Goal: Navigation & Orientation: Find specific page/section

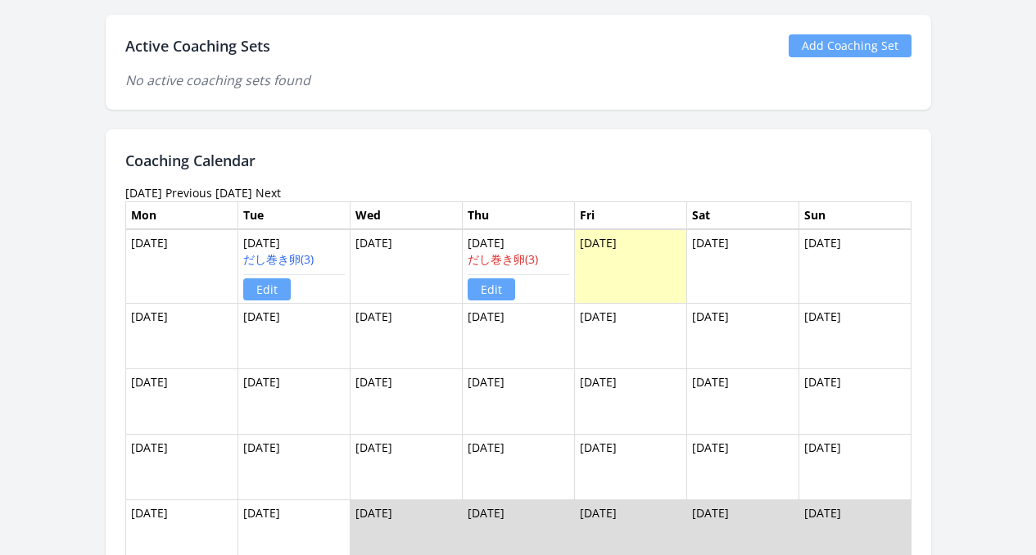
scroll to position [1116, 0]
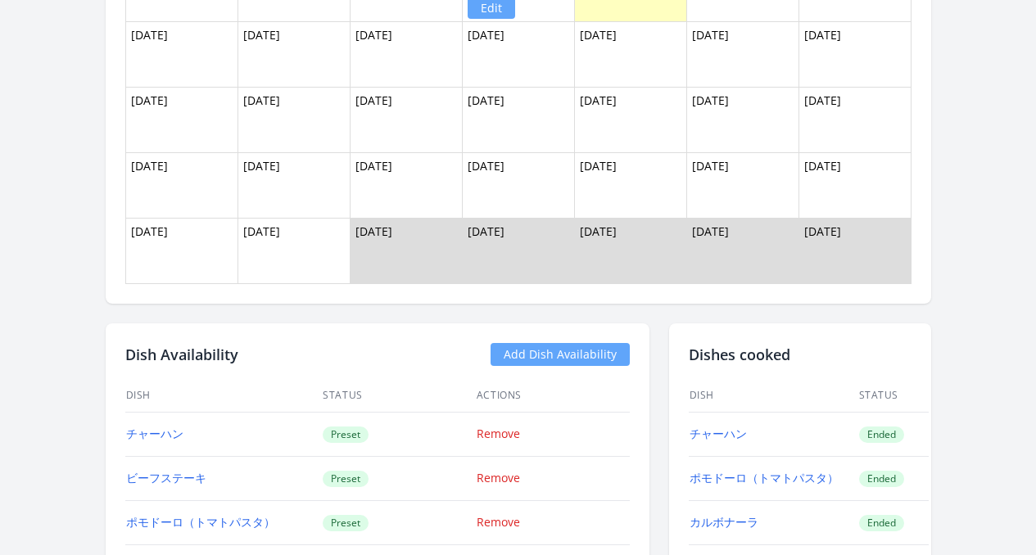
scroll to position [1163, 0]
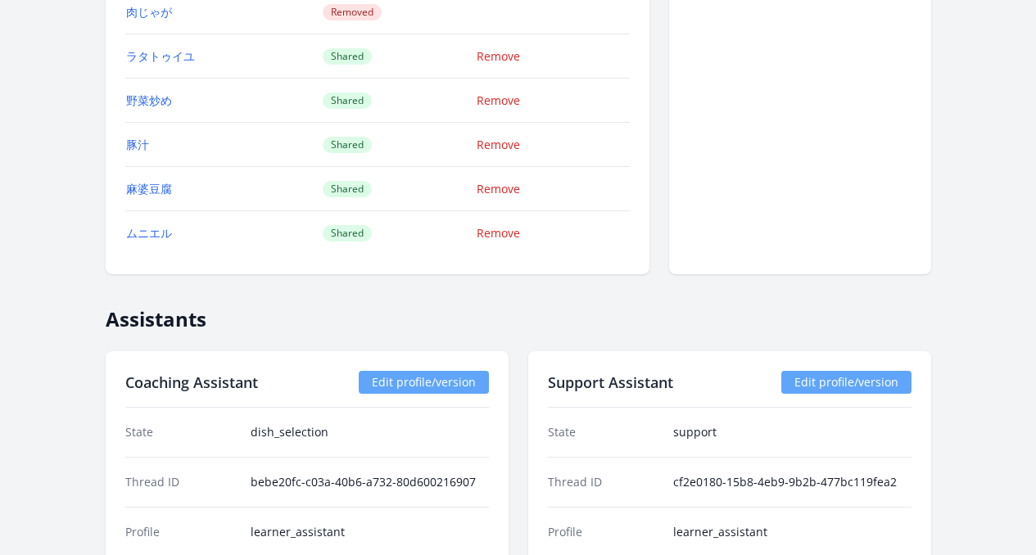
scroll to position [1700, 0]
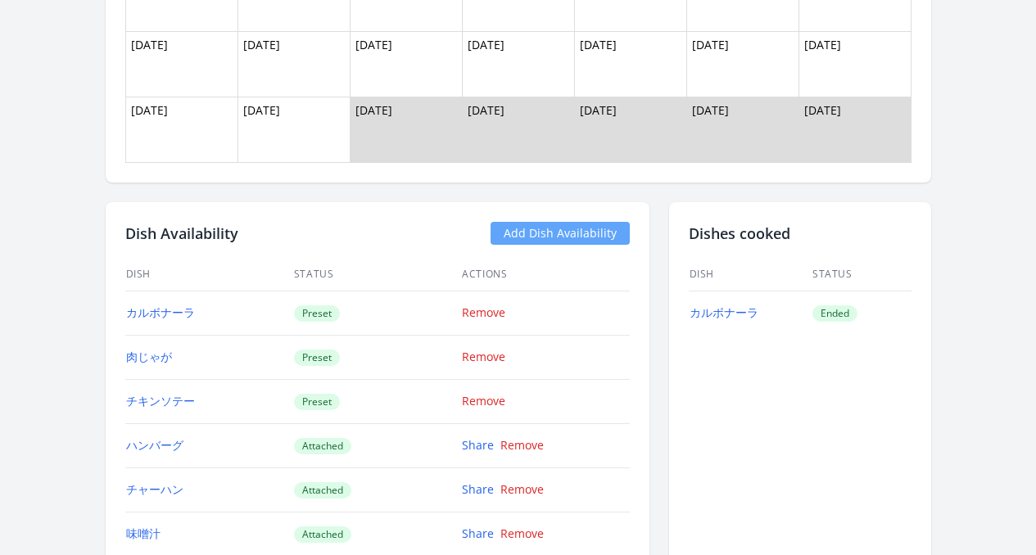
scroll to position [1564, 0]
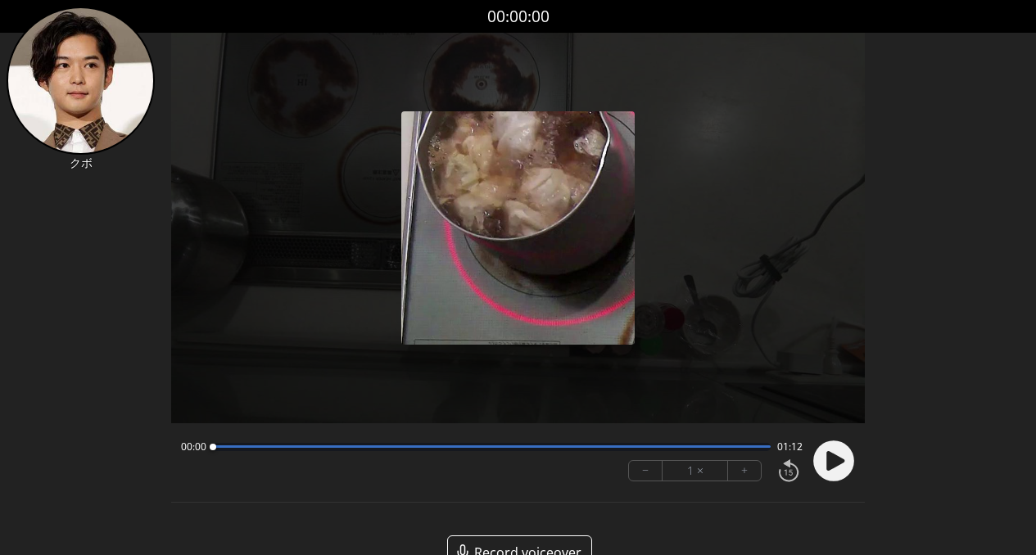
click at [748, 459] on icon at bounding box center [835, 461] width 18 height 20
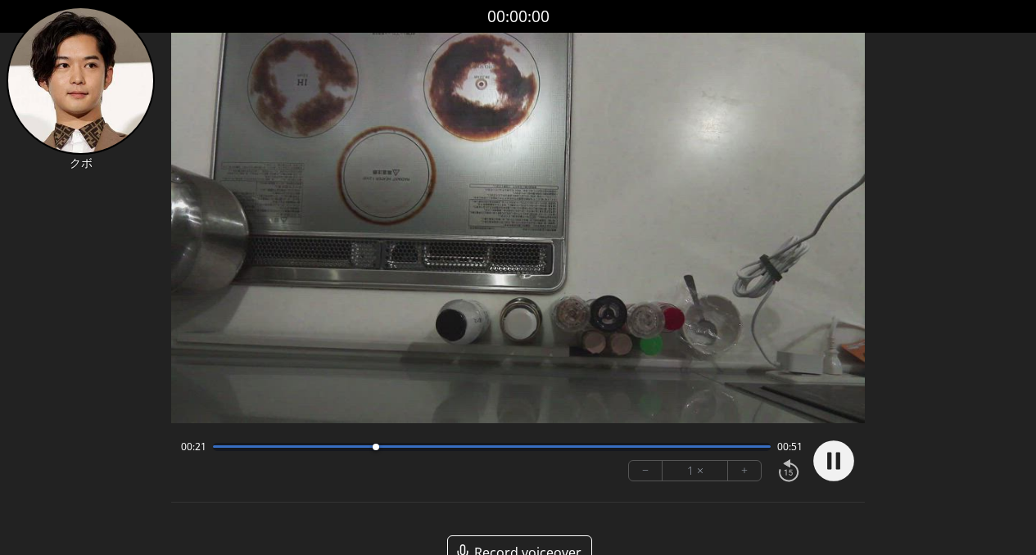
click at [428, 450] on div at bounding box center [492, 447] width 559 height 8
click at [528, 450] on div at bounding box center [492, 447] width 559 height 8
click at [610, 448] on div at bounding box center [492, 447] width 559 height 8
click at [706, 450] on div at bounding box center [492, 447] width 559 height 8
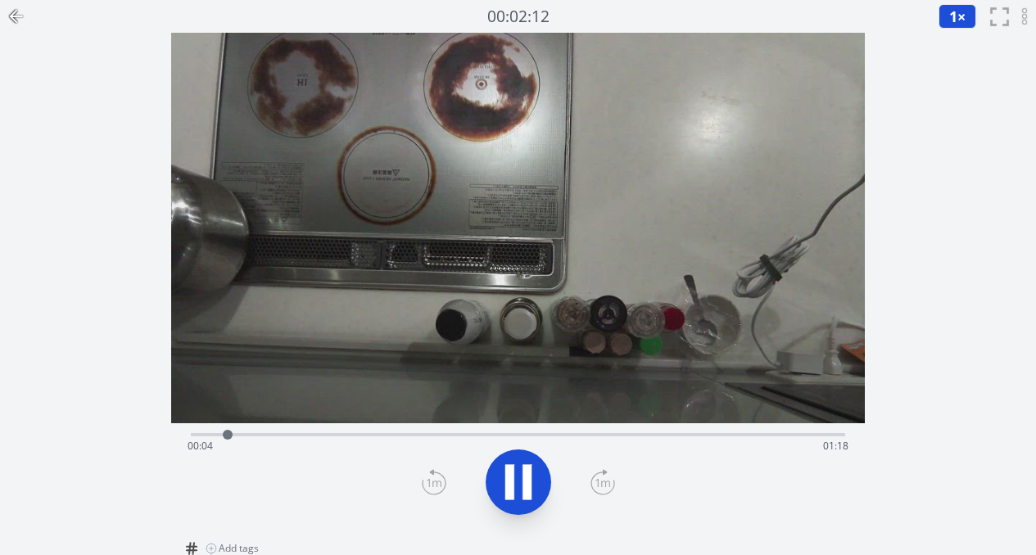
click at [283, 433] on div "Time elapsed: 00:04 Time remaining: 01:18" at bounding box center [519, 446] width 662 height 26
click at [600, 437] on div "Time elapsed: 00:46 Time remaining: 00:36" at bounding box center [519, 446] width 662 height 26
click at [649, 433] on div "Time elapsed: 00:53 Time remaining: 00:29" at bounding box center [519, 446] width 662 height 26
click at [694, 433] on div "Time elapsed: 00:57 Time remaining: 00:25" at bounding box center [519, 446] width 662 height 26
click at [773, 436] on div "Time elapsed: 01:08 Time remaining: 00:14" at bounding box center [519, 446] width 662 height 26
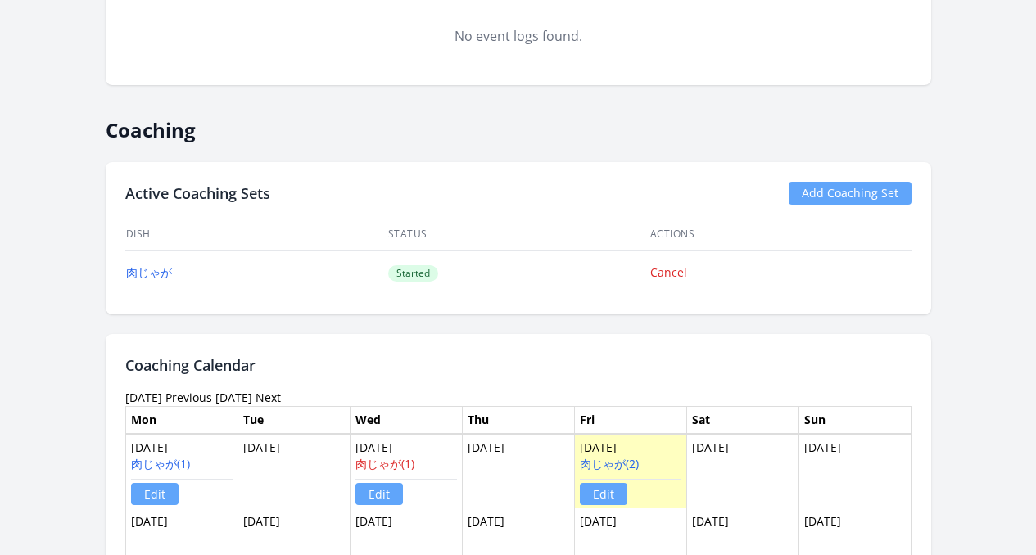
scroll to position [933, 0]
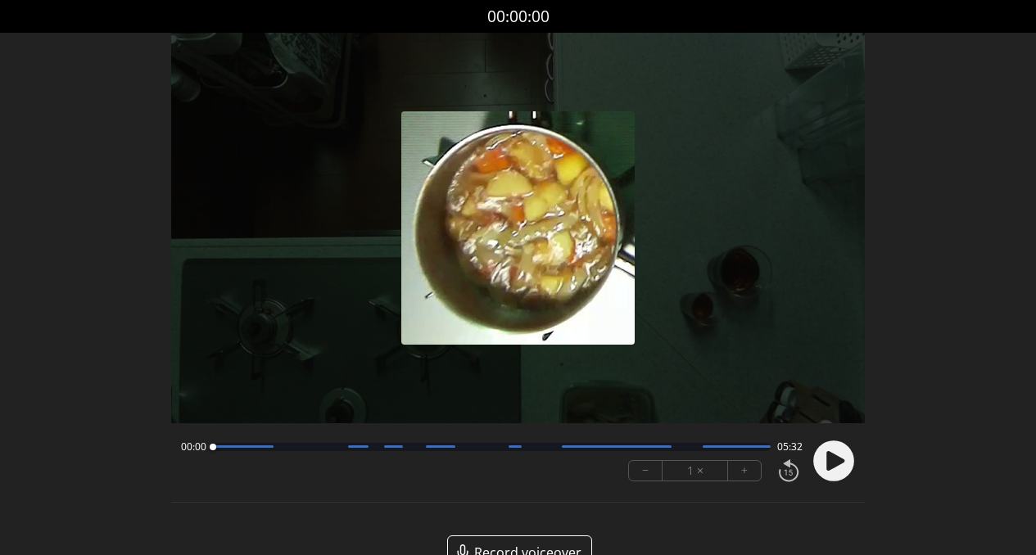
click at [831, 461] on icon at bounding box center [835, 461] width 18 height 20
click at [846, 469] on circle at bounding box center [833, 461] width 41 height 41
click at [267, 447] on div at bounding box center [243, 447] width 61 height 2
click at [287, 450] on div at bounding box center [492, 447] width 559 height 8
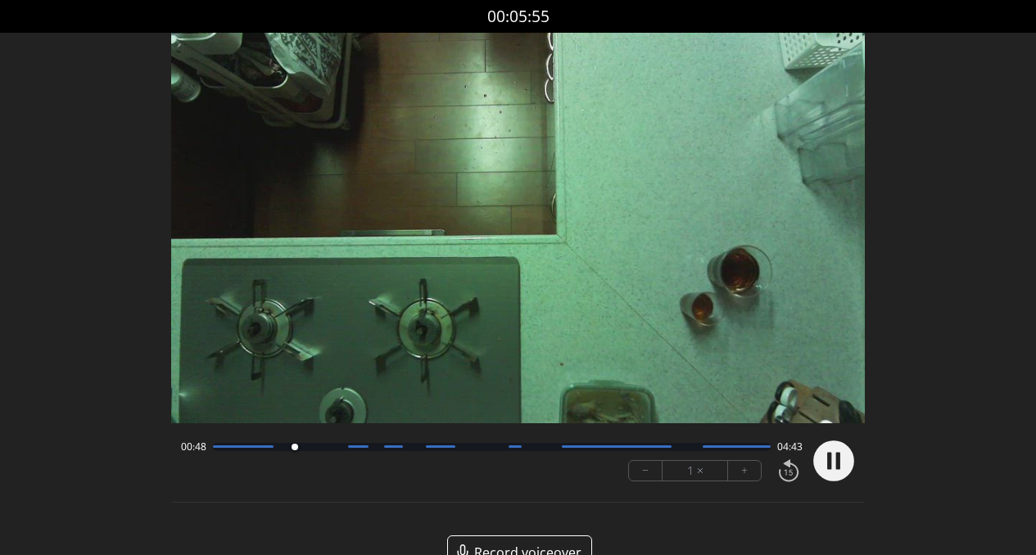
click at [314, 449] on div at bounding box center [492, 447] width 559 height 8
click at [355, 449] on div at bounding box center [492, 447] width 559 height 8
click at [377, 447] on div at bounding box center [492, 447] width 559 height 8
click at [410, 449] on div at bounding box center [492, 447] width 559 height 8
click at [468, 447] on div at bounding box center [492, 447] width 559 height 8
